Goal: Check status: Check status

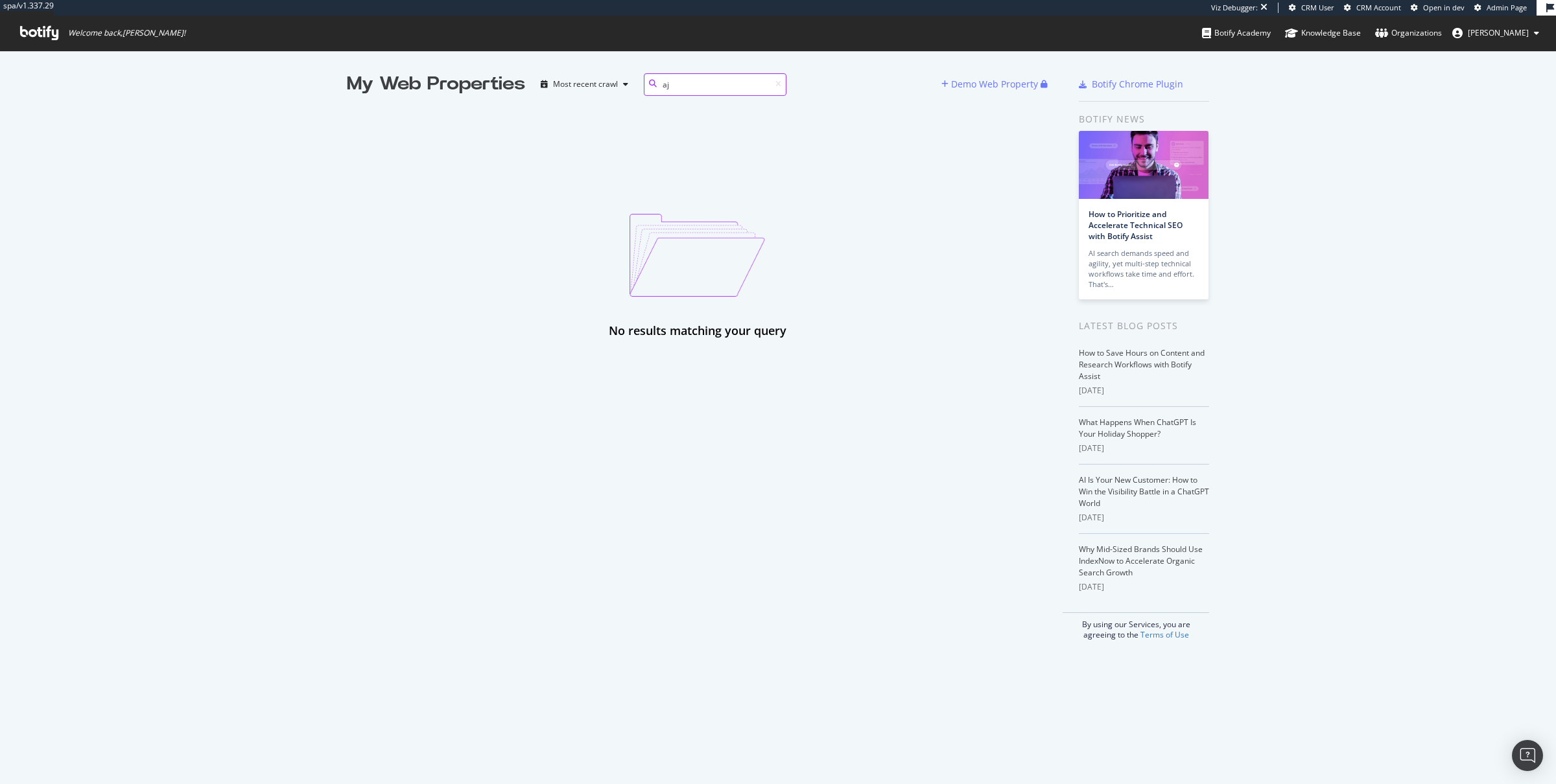
type input "a"
type input "R"
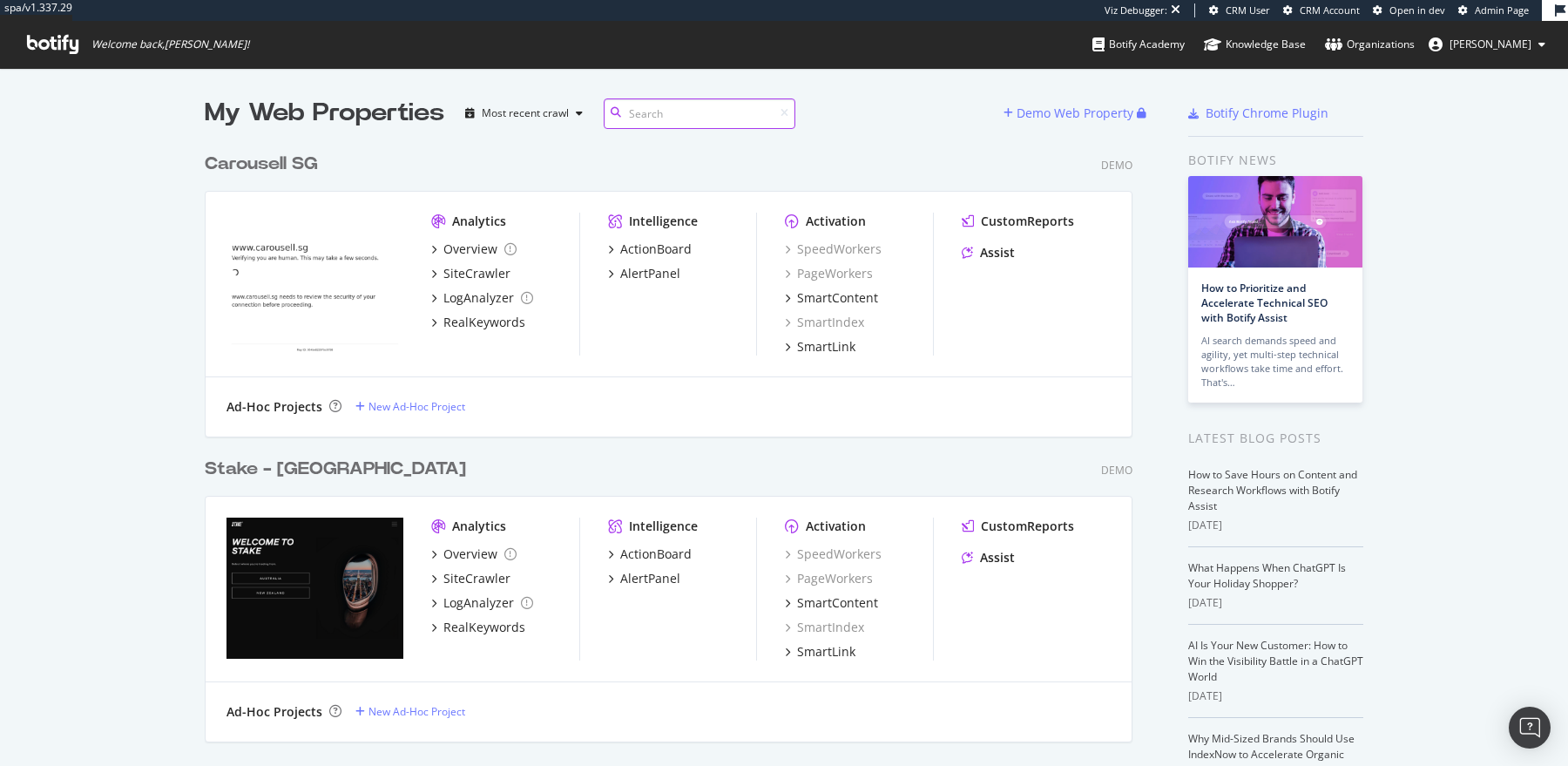
scroll to position [765, 1568]
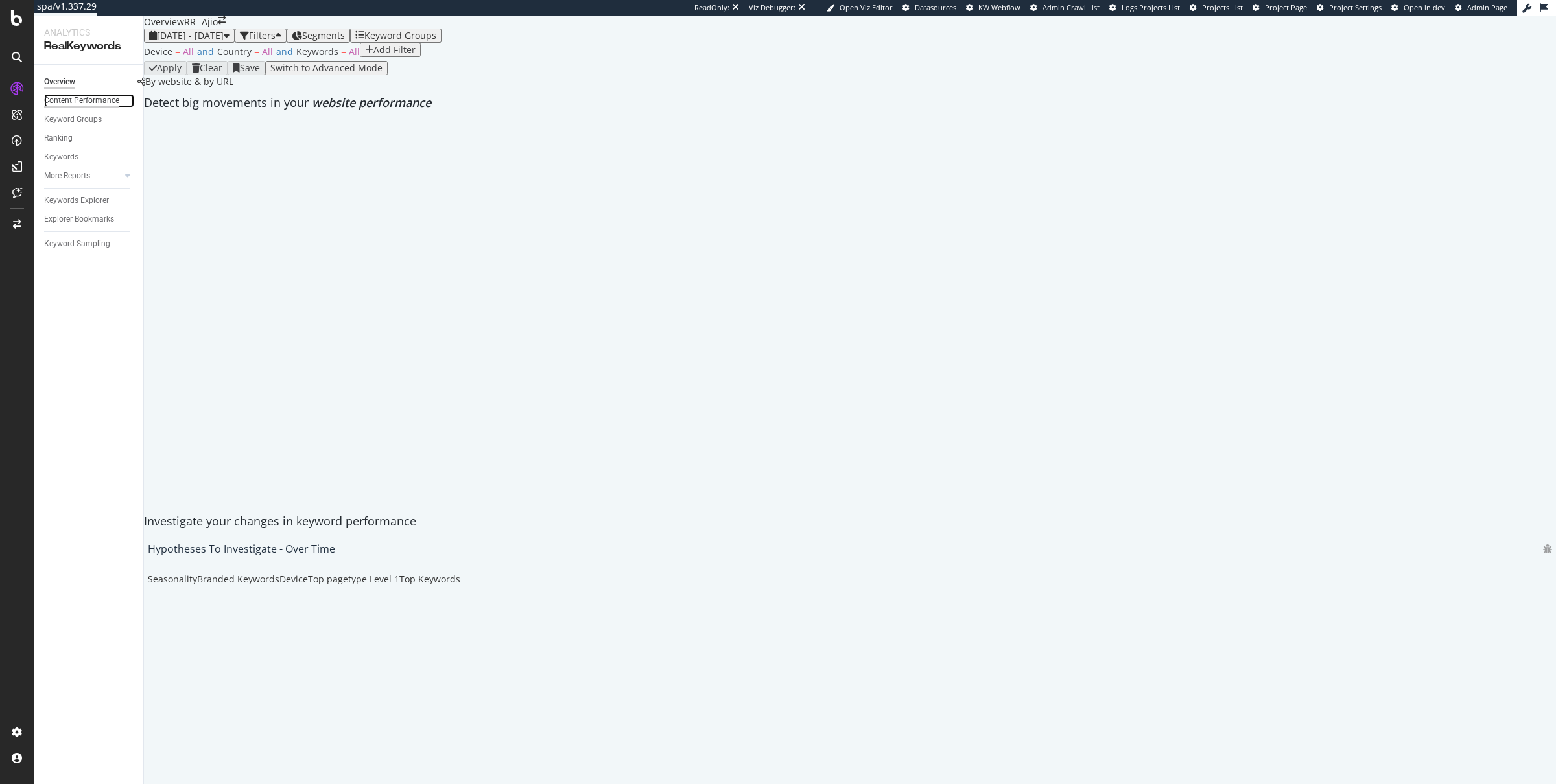
click at [66, 100] on div "Content Performance" at bounding box center [82, 101] width 75 height 14
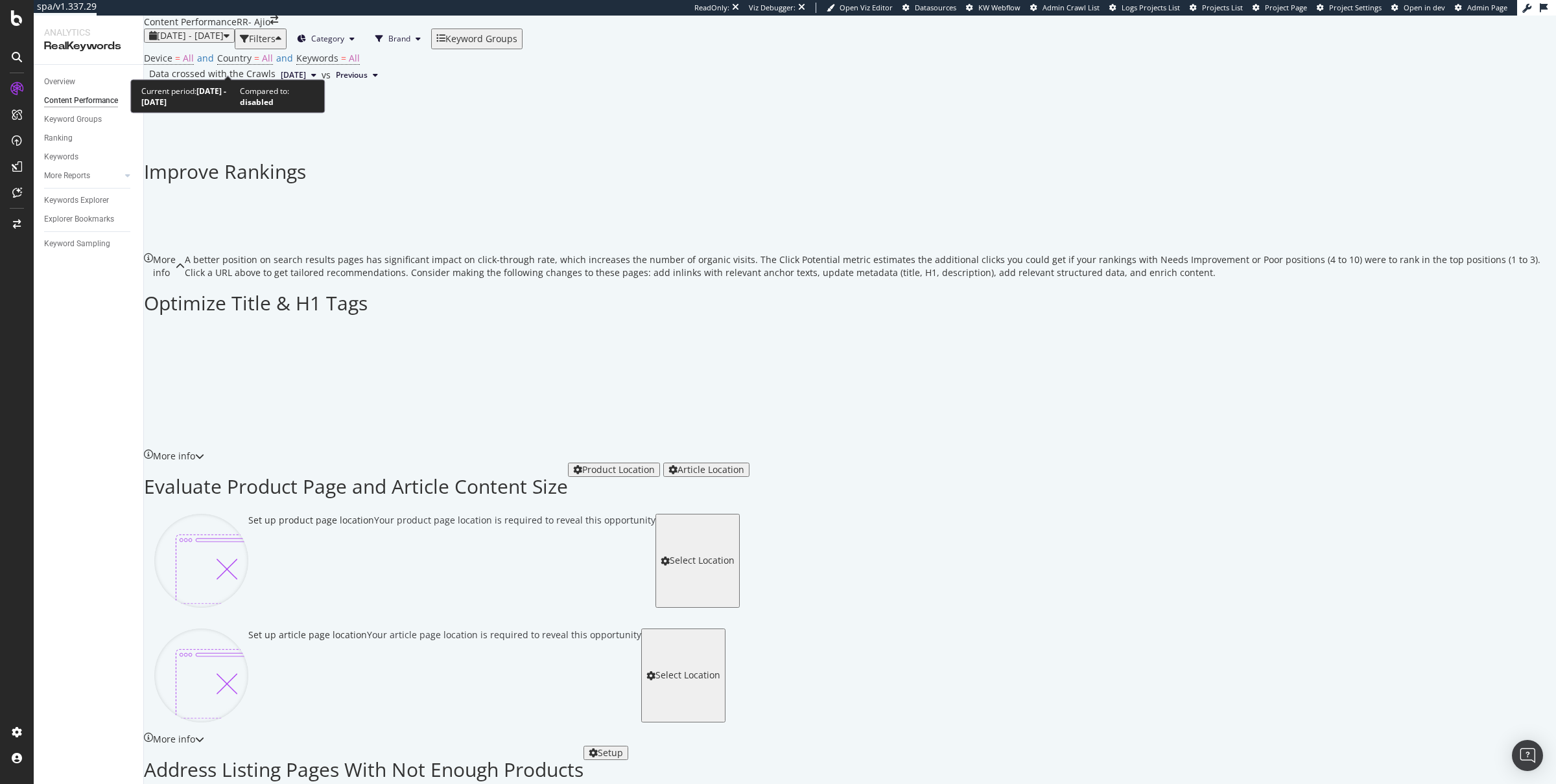
click at [223, 41] on span "2024 Sep. 13th - 2025 Sep. 12th" at bounding box center [190, 35] width 67 height 12
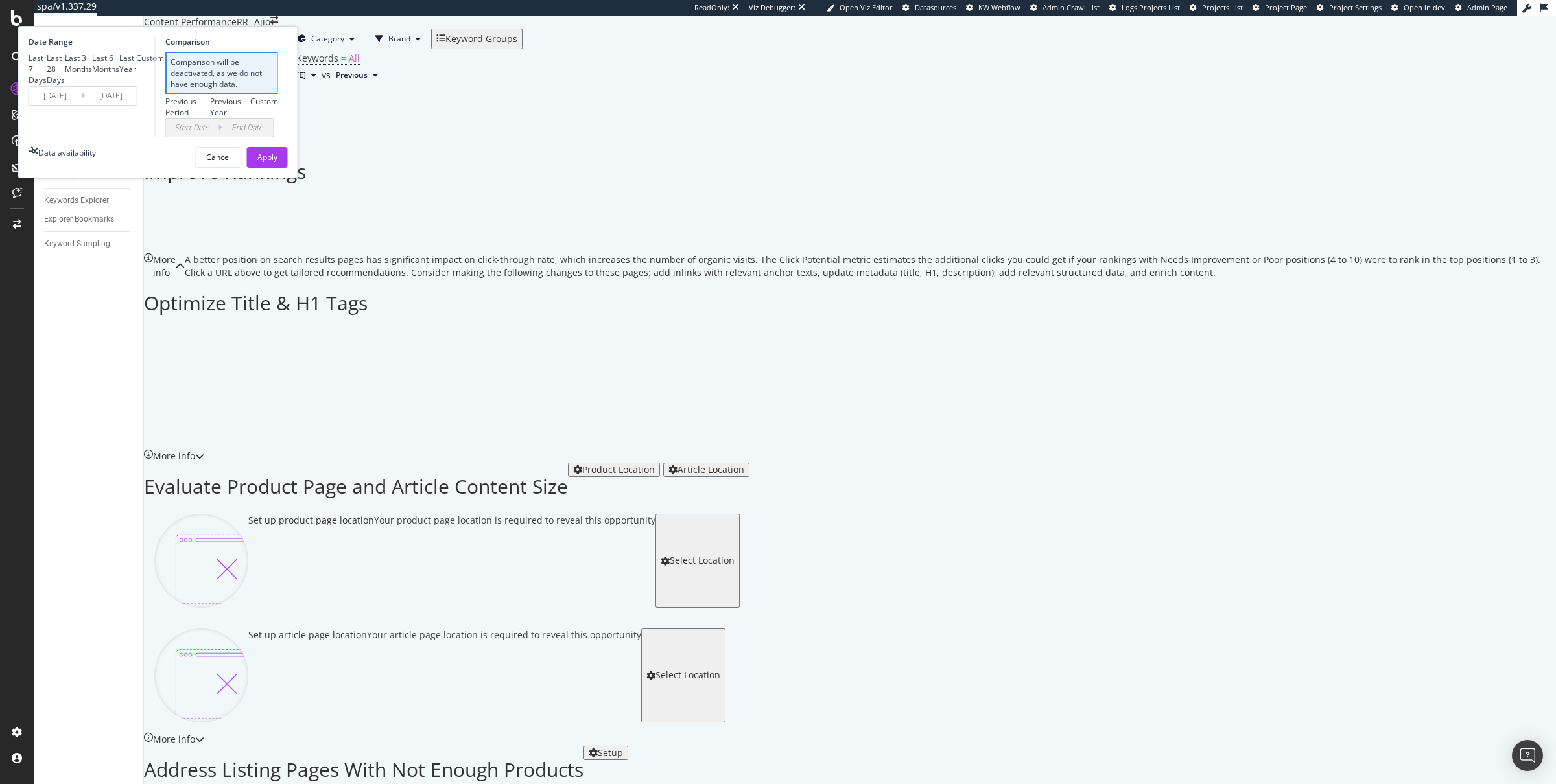
click at [136, 75] on div "Last Year" at bounding box center [127, 63] width 17 height 22
type input "2024/09/15"
type input "2025/09/14"
click at [278, 168] on div "Apply" at bounding box center [268, 157] width 20 height 20
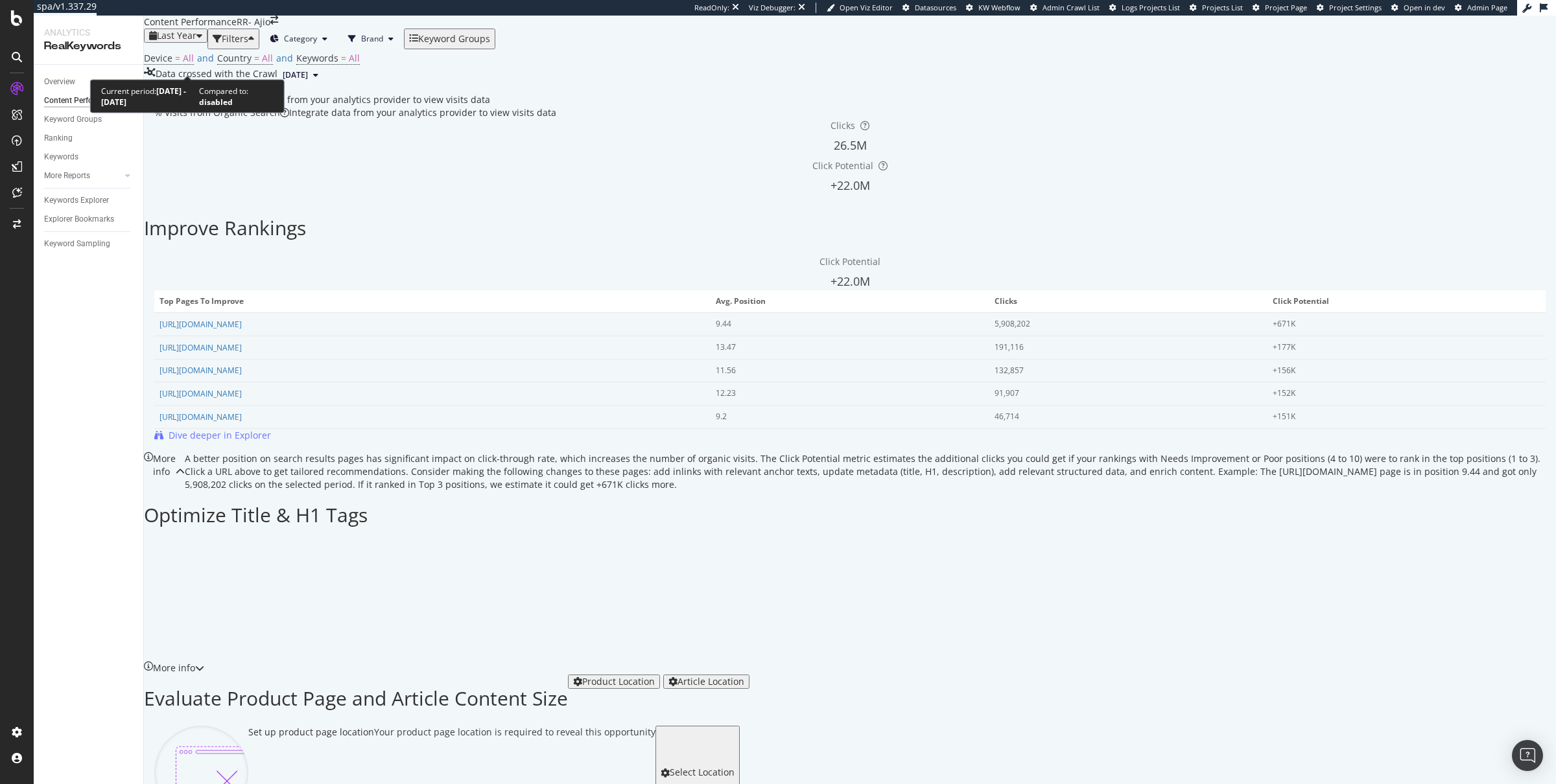
click at [179, 41] on span "Last Year" at bounding box center [176, 35] width 40 height 12
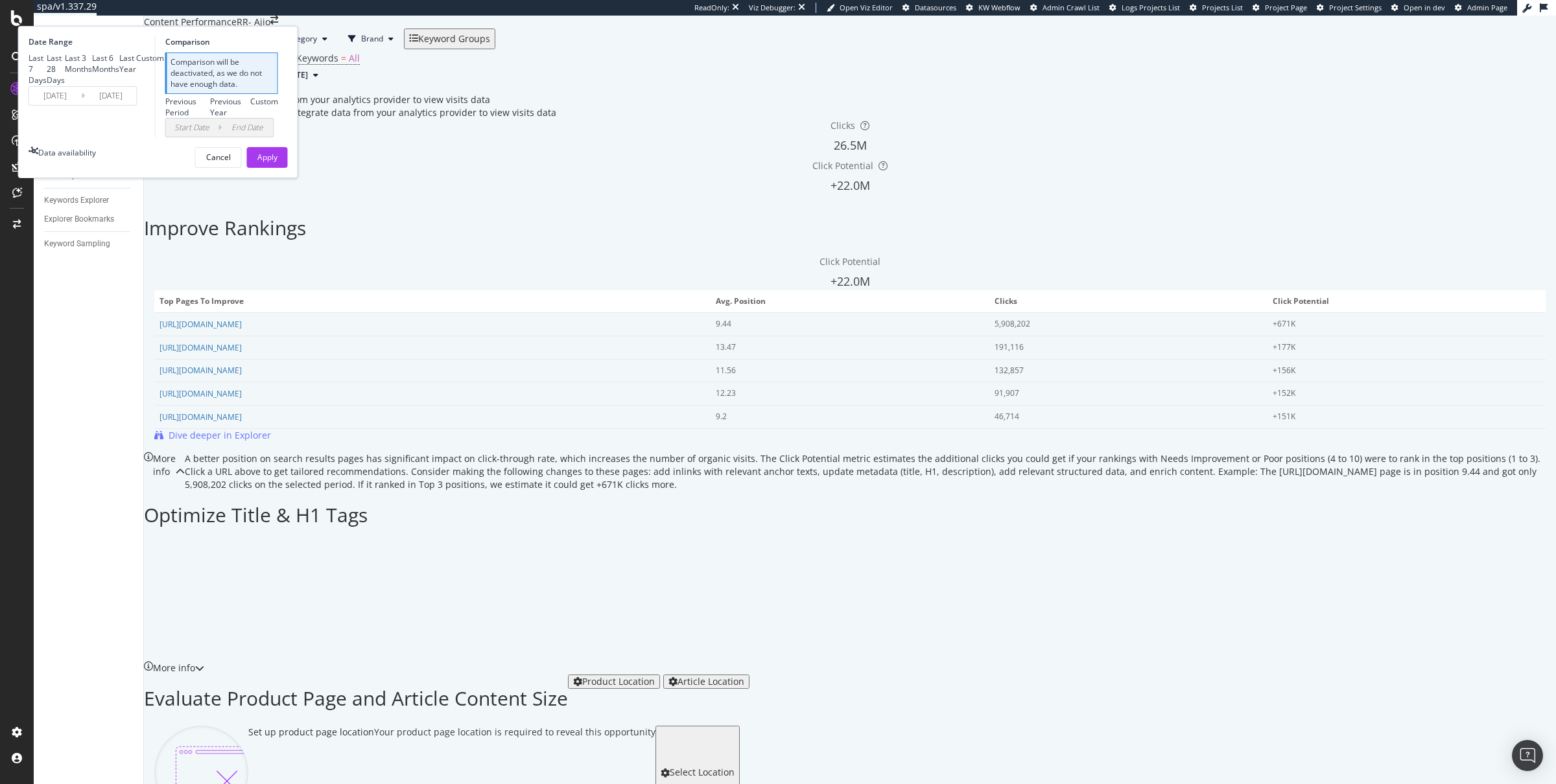
click at [119, 75] on div "Last 6 Months" at bounding box center [106, 63] width 28 height 22
type input "2025/03/15"
type input "2024/09/12"
type input "2025/03/14"
click at [278, 131] on div "Apply" at bounding box center [268, 125] width 20 height 11
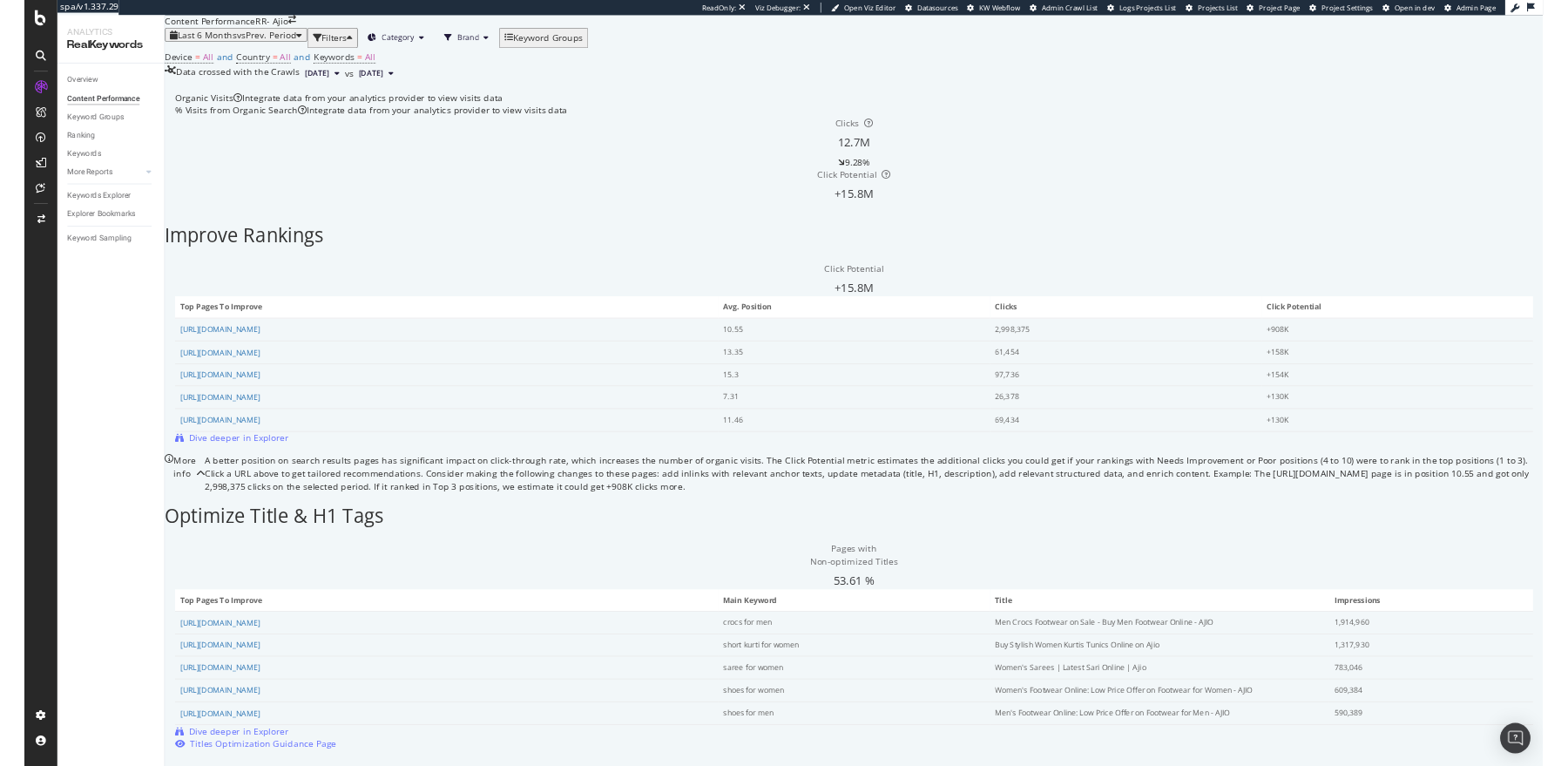
scroll to position [175, 0]
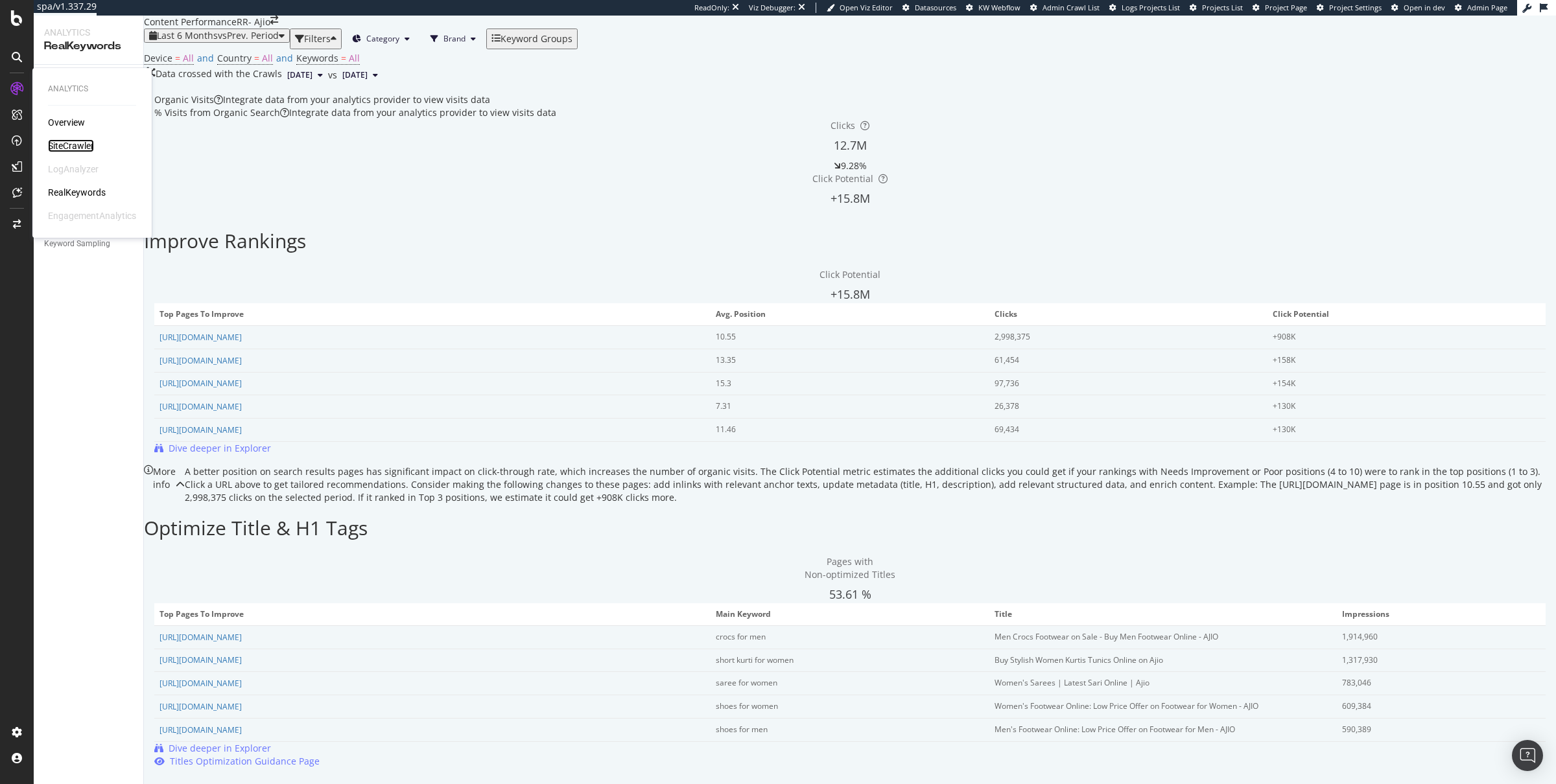
click at [70, 140] on div "SiteCrawler" at bounding box center [70, 146] width 46 height 13
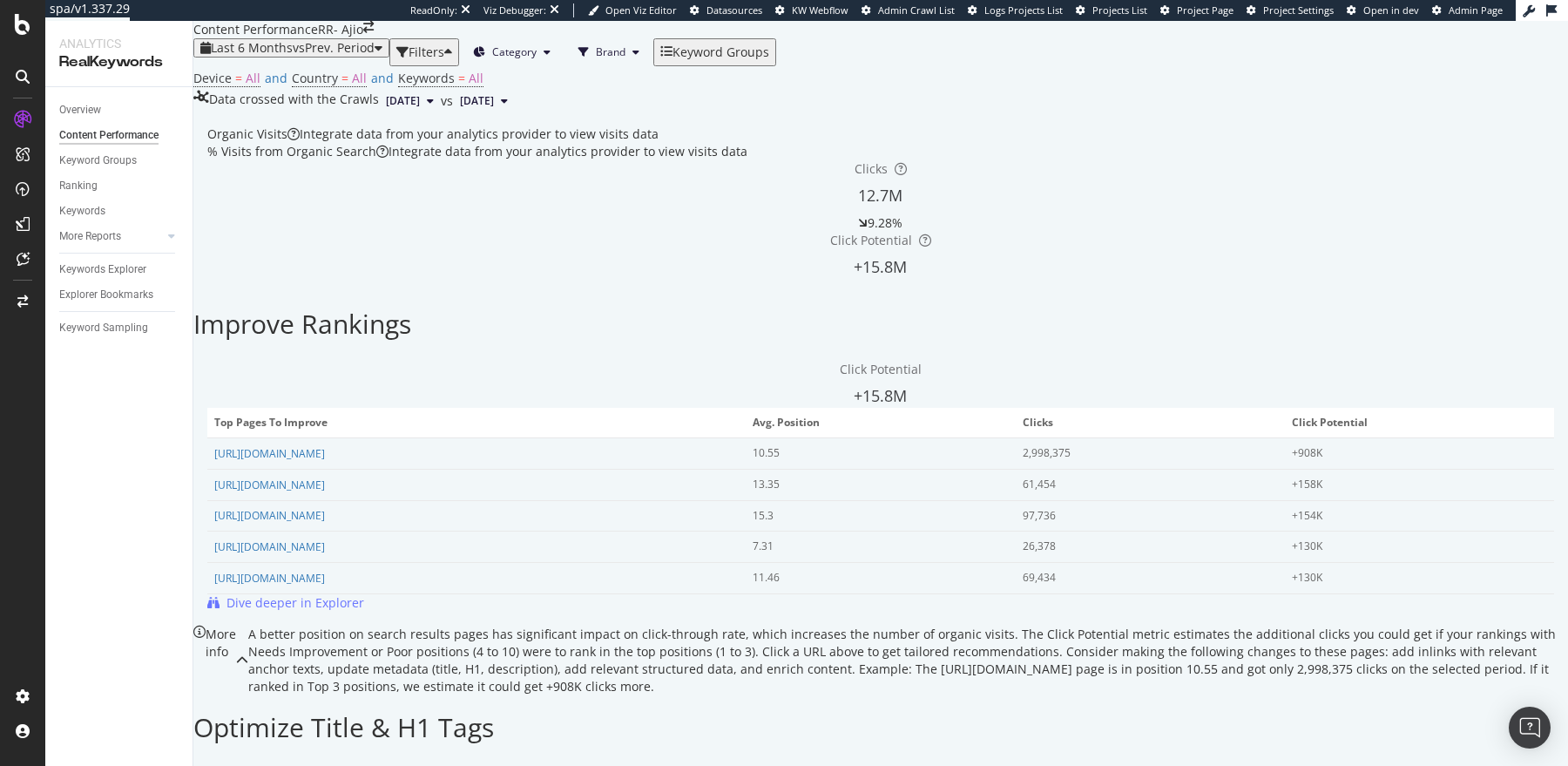
scroll to position [0, 0]
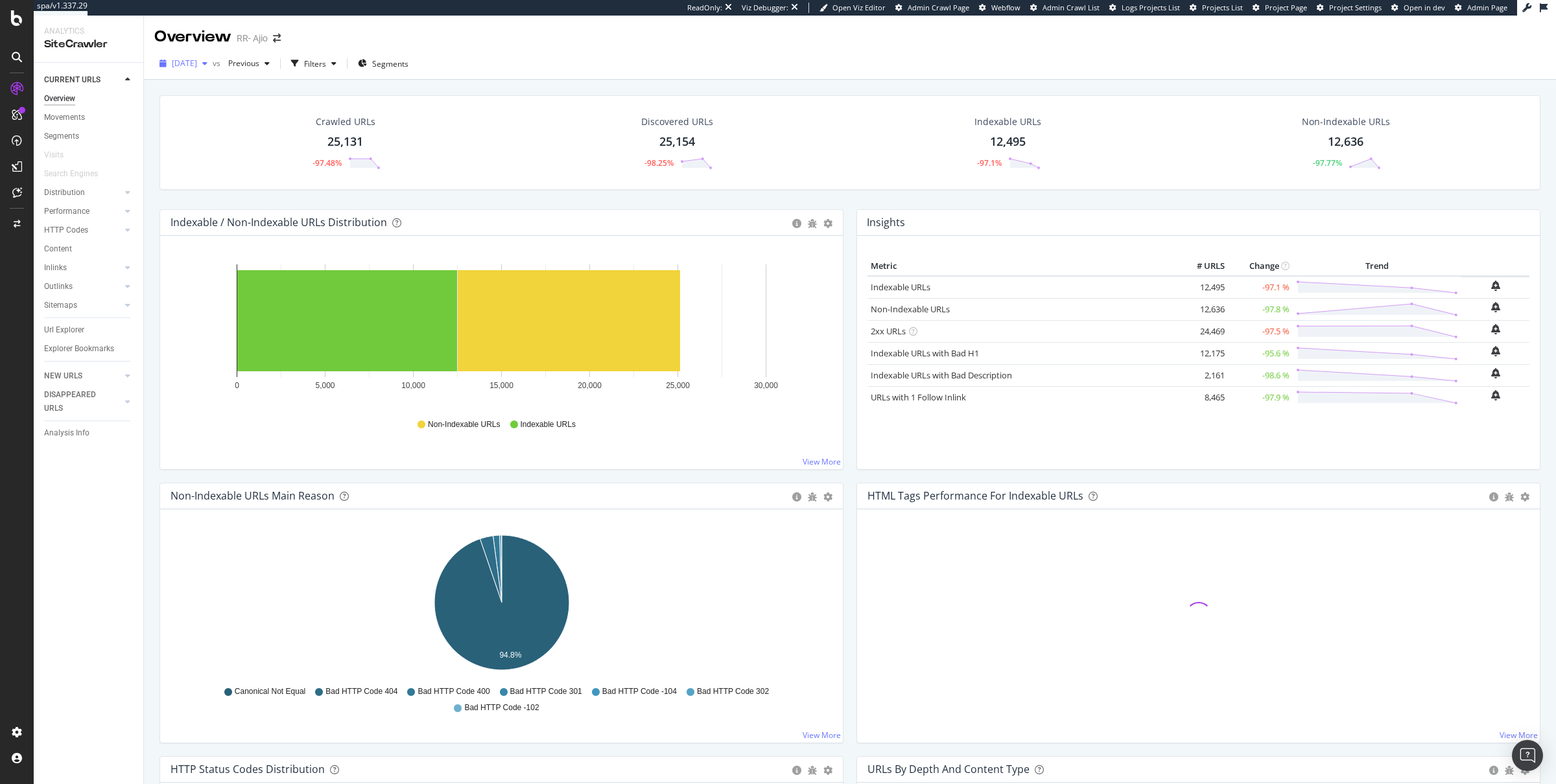
click at [204, 70] on div "[DATE]" at bounding box center [184, 63] width 58 height 20
click at [193, 133] on div "[DATE]" at bounding box center [208, 133] width 70 height 12
